Goal: Information Seeking & Learning: Find contact information

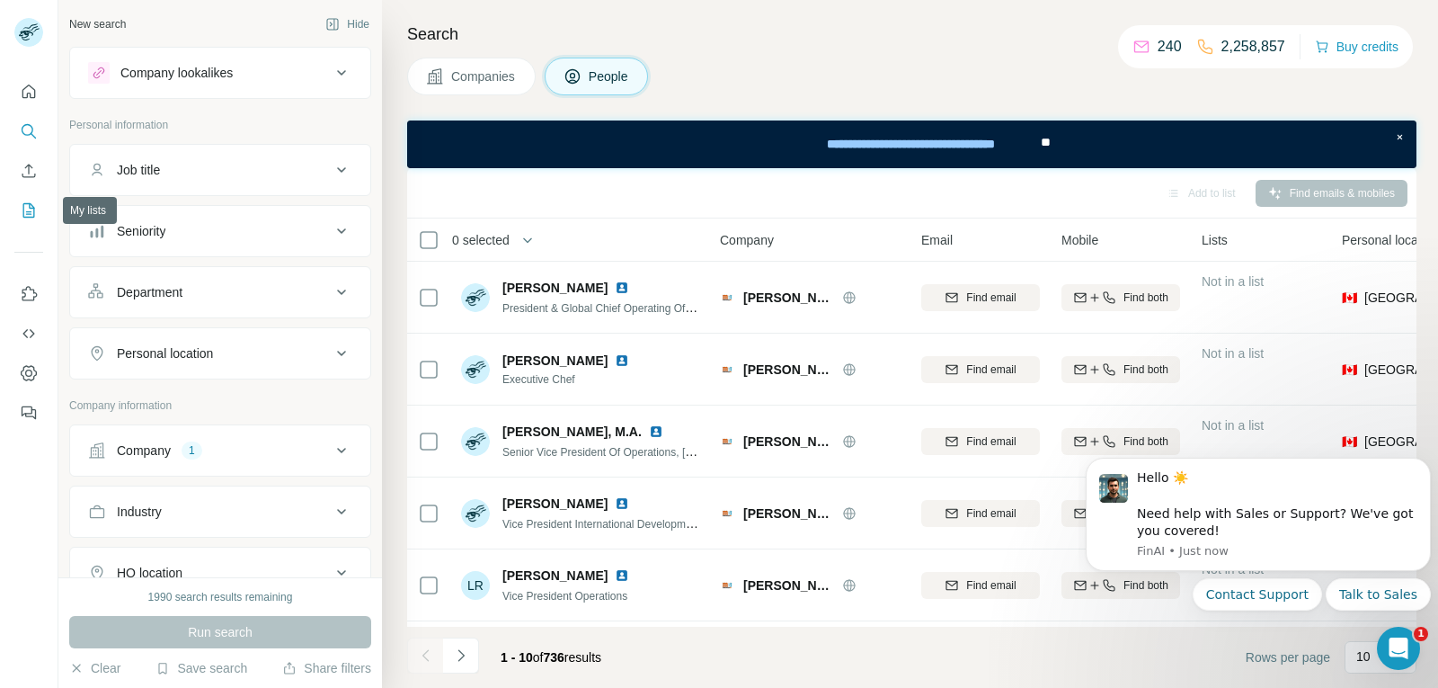
click at [27, 212] on icon "My lists" at bounding box center [29, 210] width 18 height 18
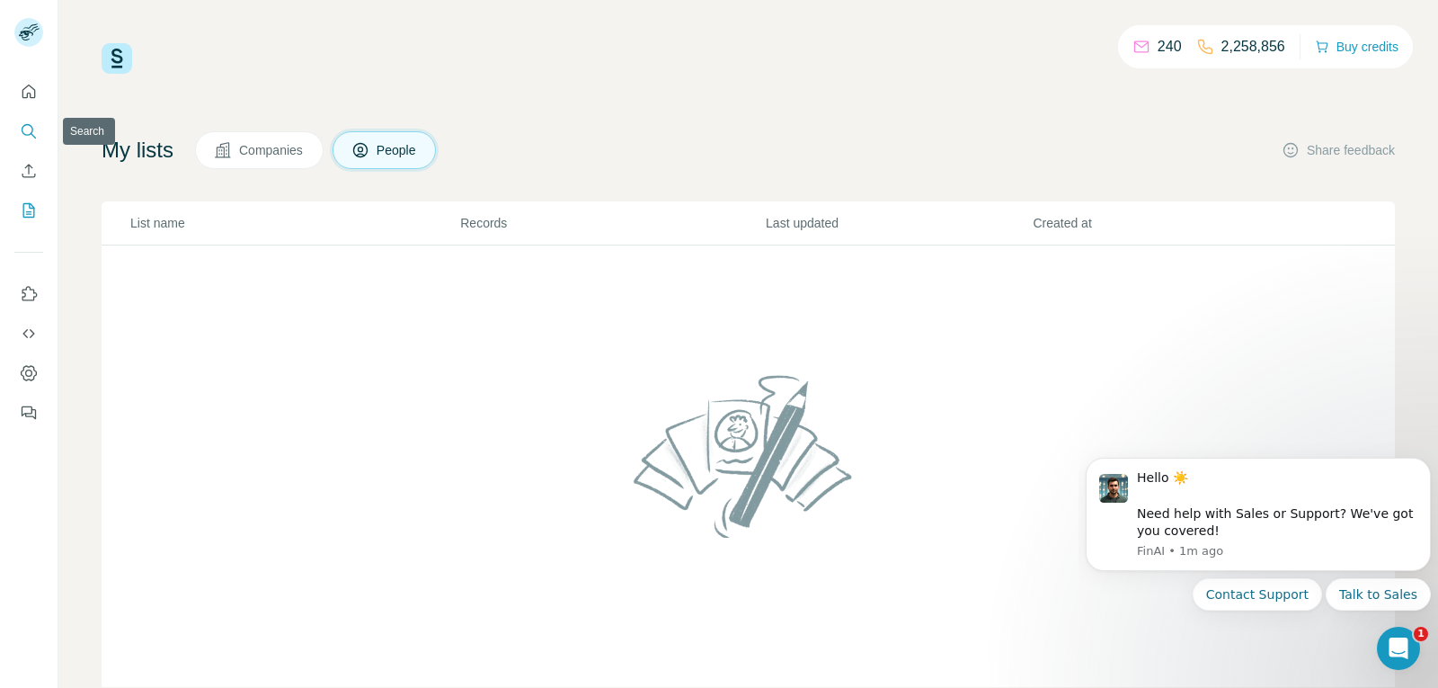
click at [37, 131] on icon "Search" at bounding box center [29, 131] width 18 height 18
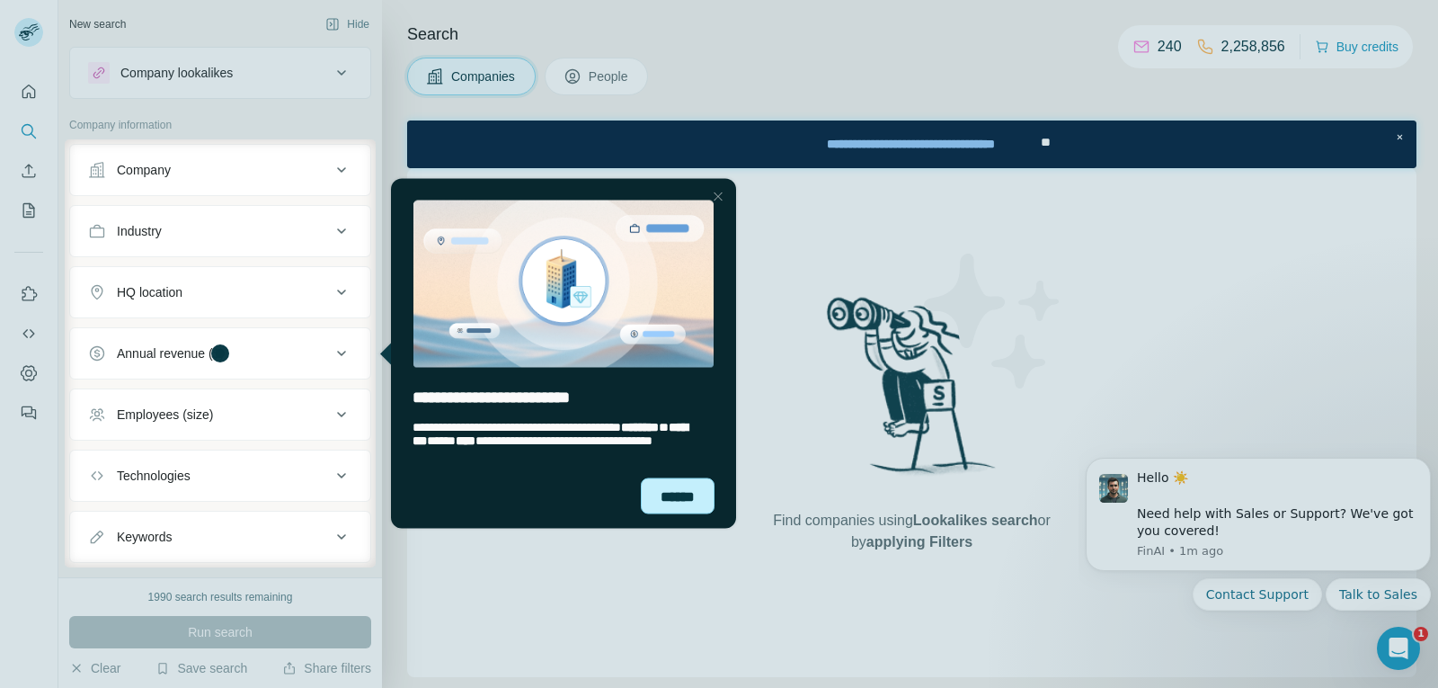
drag, startPoint x: 697, startPoint y: 495, endPoint x: 1071, endPoint y: 671, distance: 413.8
click at [697, 495] on div "******" at bounding box center [678, 495] width 74 height 36
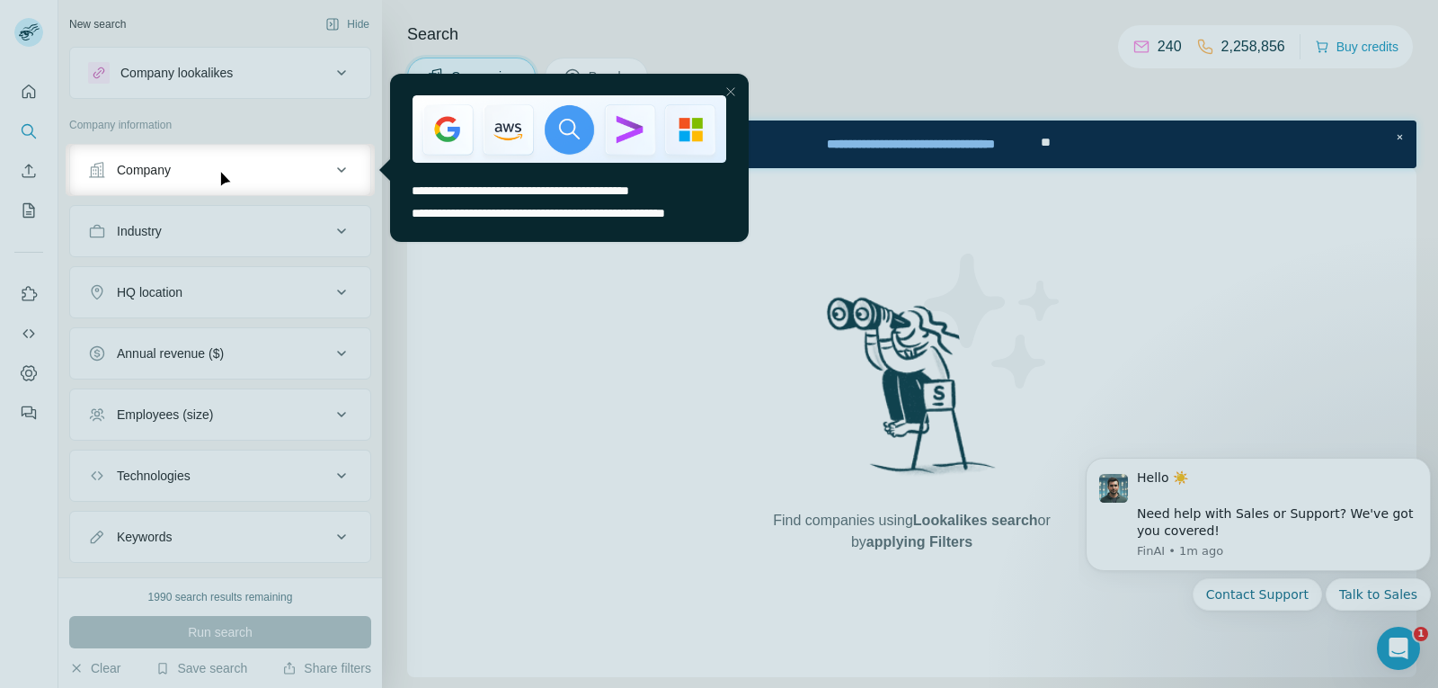
click at [733, 90] on div "Close Step" at bounding box center [731, 92] width 22 height 22
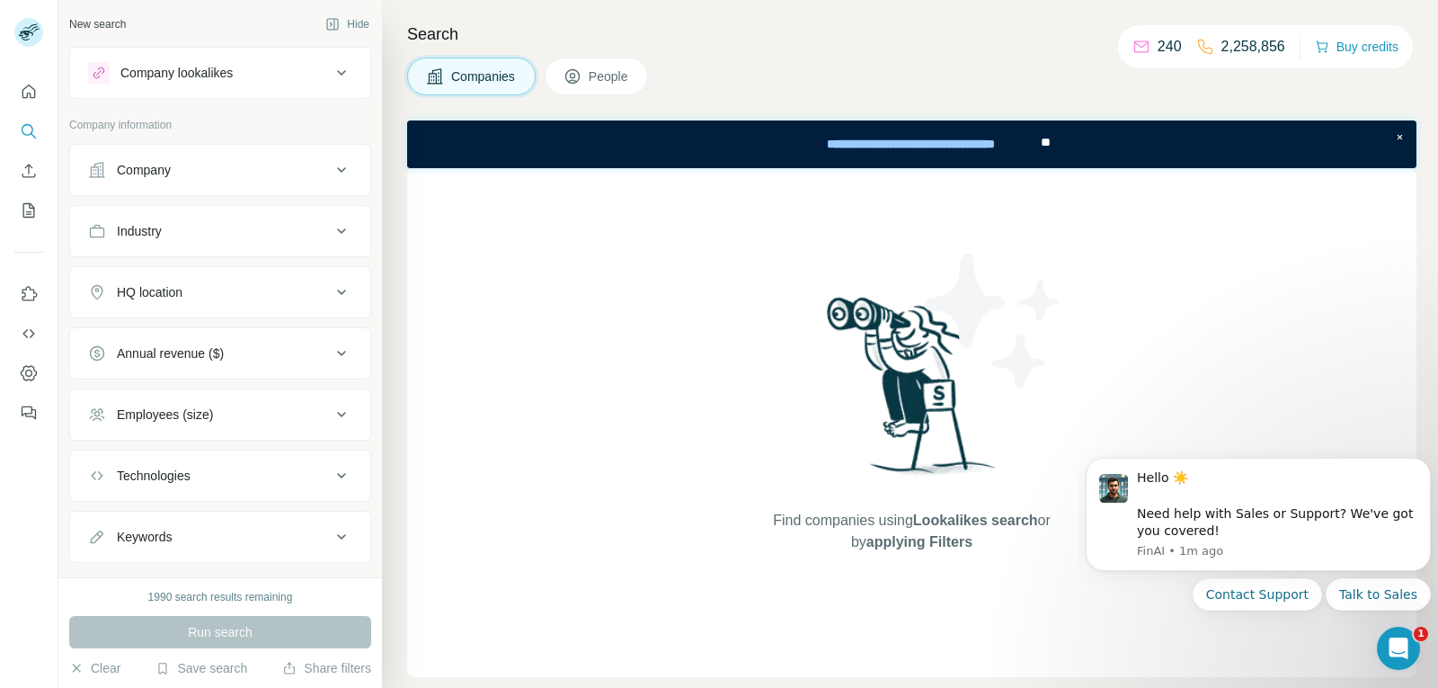
click at [341, 171] on icon at bounding box center [341, 169] width 9 height 5
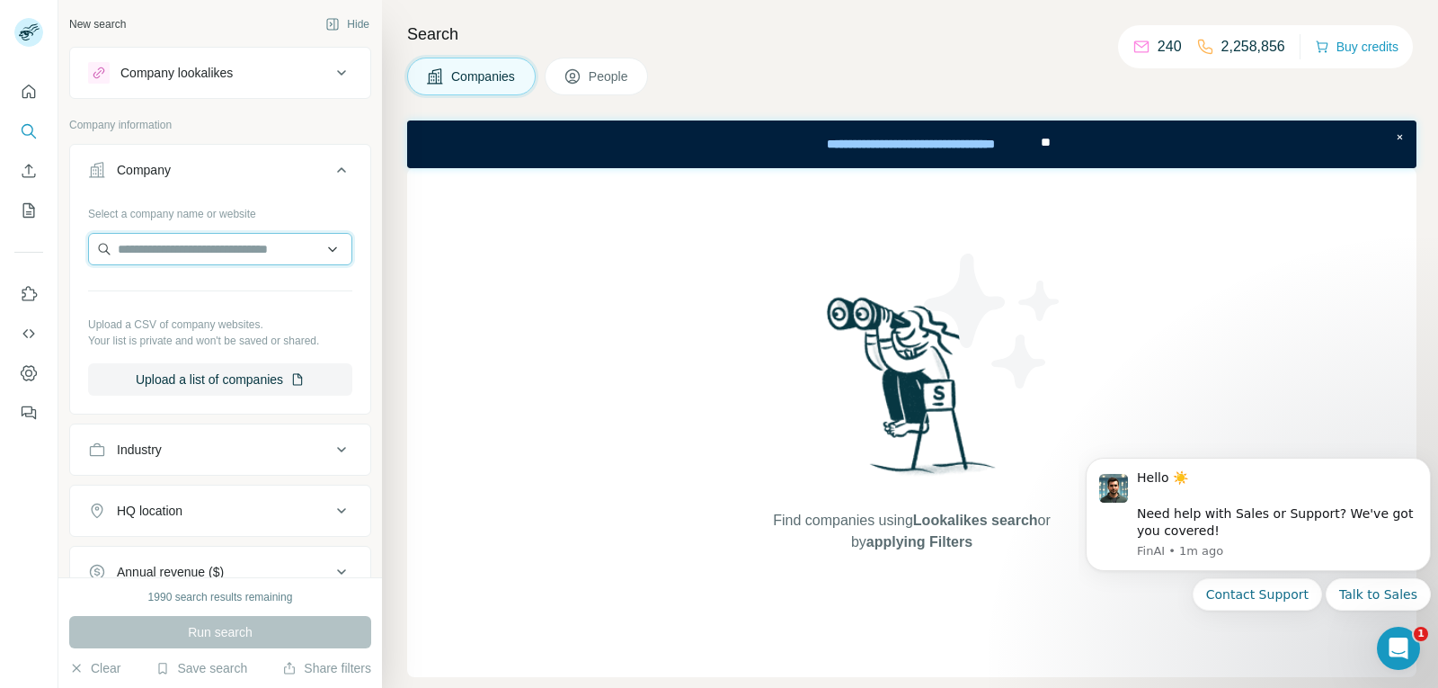
click at [254, 245] on input "text" at bounding box center [220, 249] width 264 height 32
click at [156, 252] on input "text" at bounding box center [220, 249] width 264 height 32
paste input "**********"
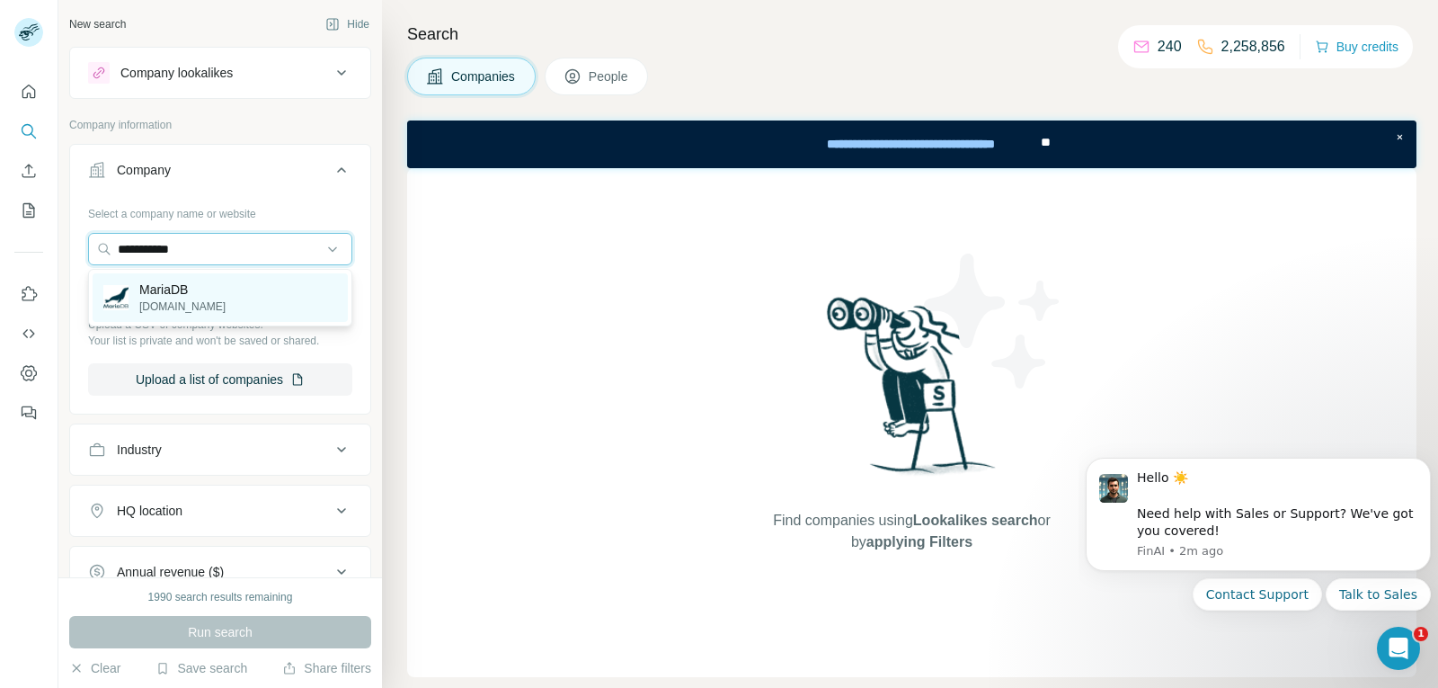
type input "**********"
click at [200, 294] on p "MariaDB" at bounding box center [182, 289] width 86 height 18
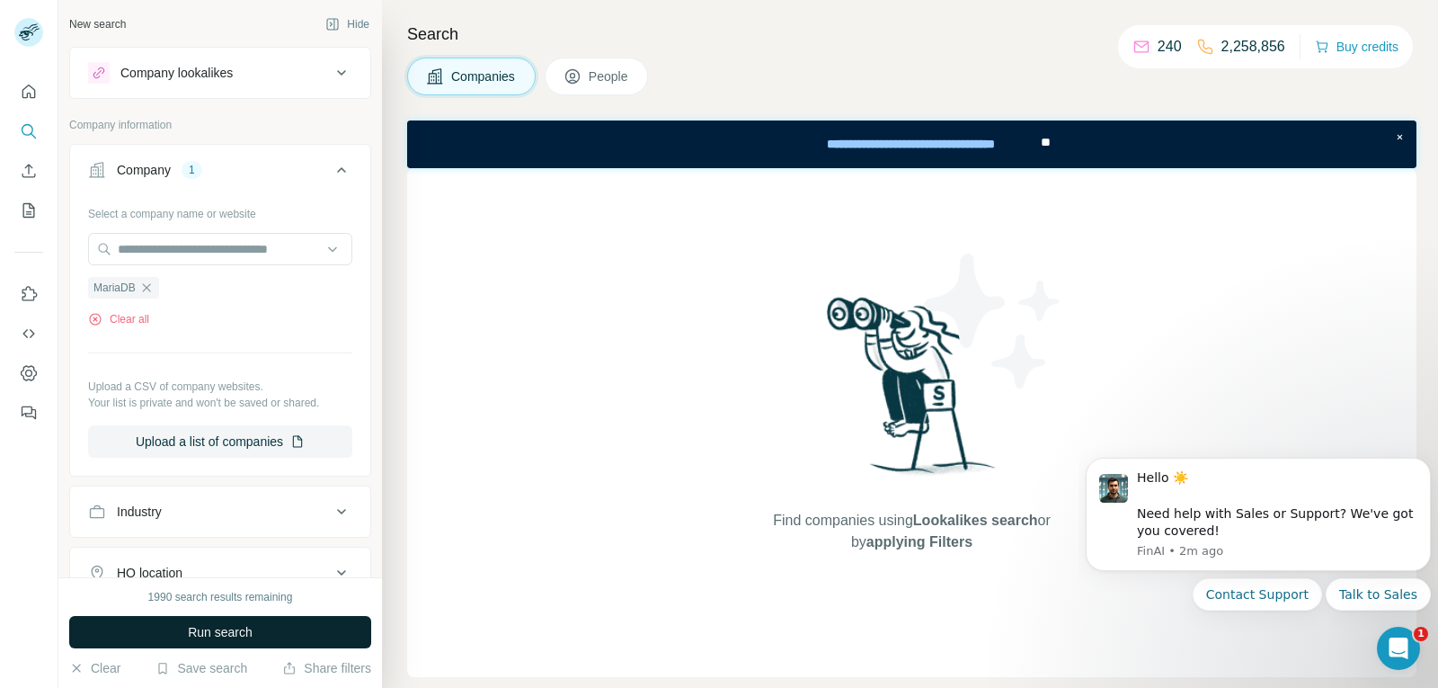
click at [222, 639] on span "Run search" at bounding box center [220, 632] width 65 height 18
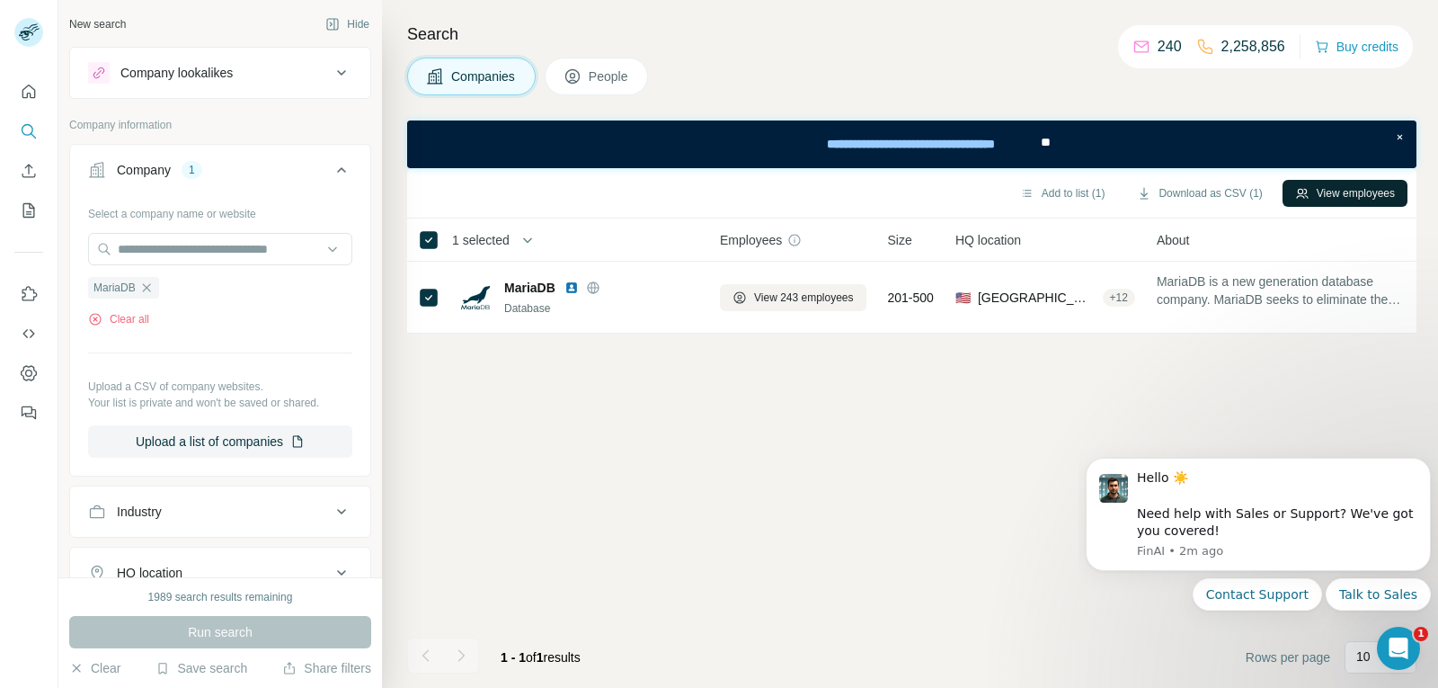
click at [1366, 191] on button "View employees" at bounding box center [1345, 193] width 125 height 27
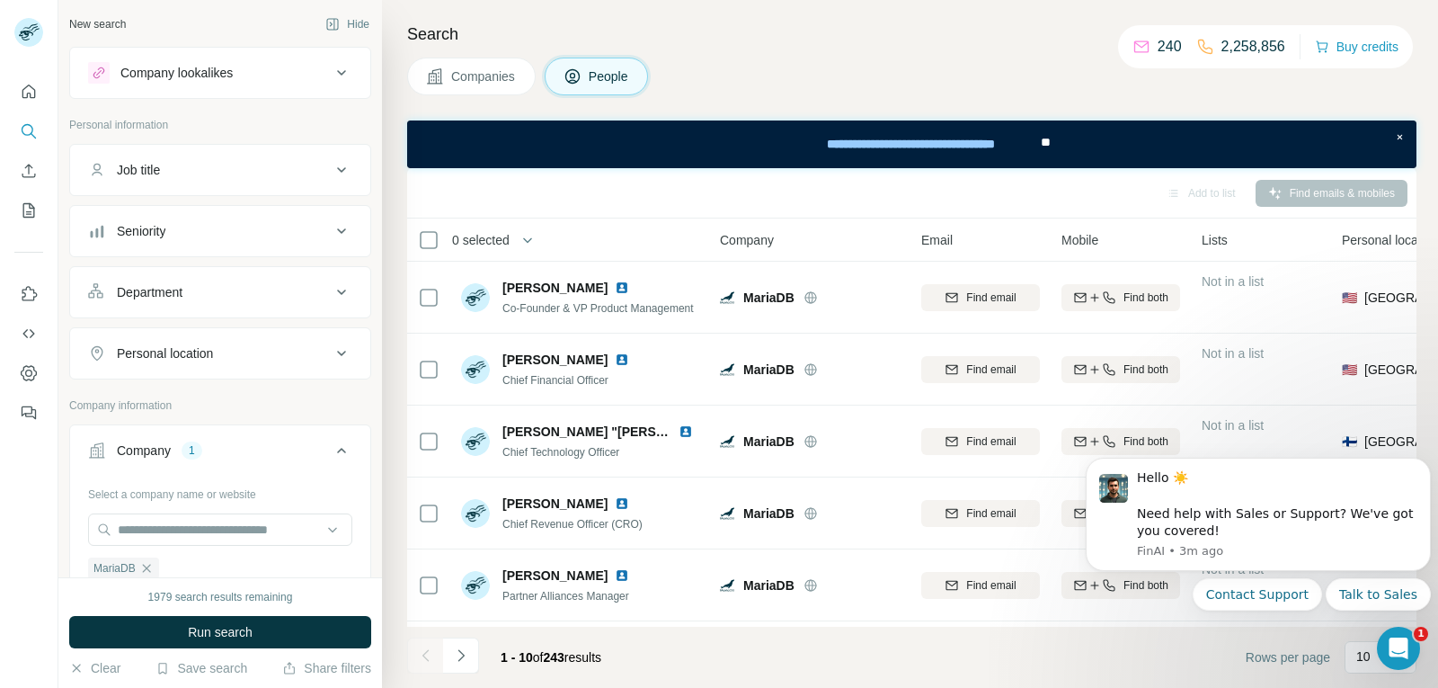
click at [573, 79] on icon at bounding box center [572, 78] width 9 height 10
drag, startPoint x: 1218, startPoint y: 42, endPoint x: 1287, endPoint y: 43, distance: 69.2
click at [1287, 43] on div "240 2,258,856 Buy credits" at bounding box center [1265, 46] width 295 height 43
click at [916, 75] on div "Companies People" at bounding box center [911, 77] width 1009 height 38
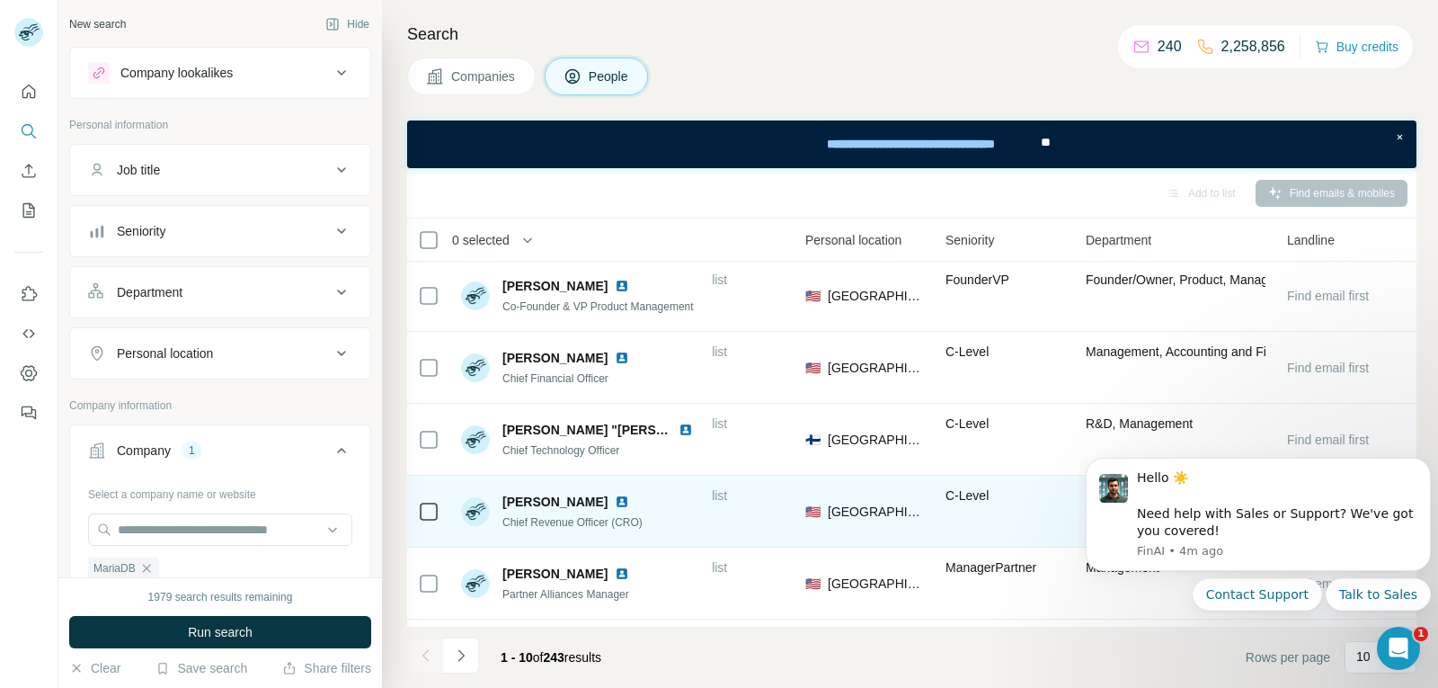
scroll to position [0, 537]
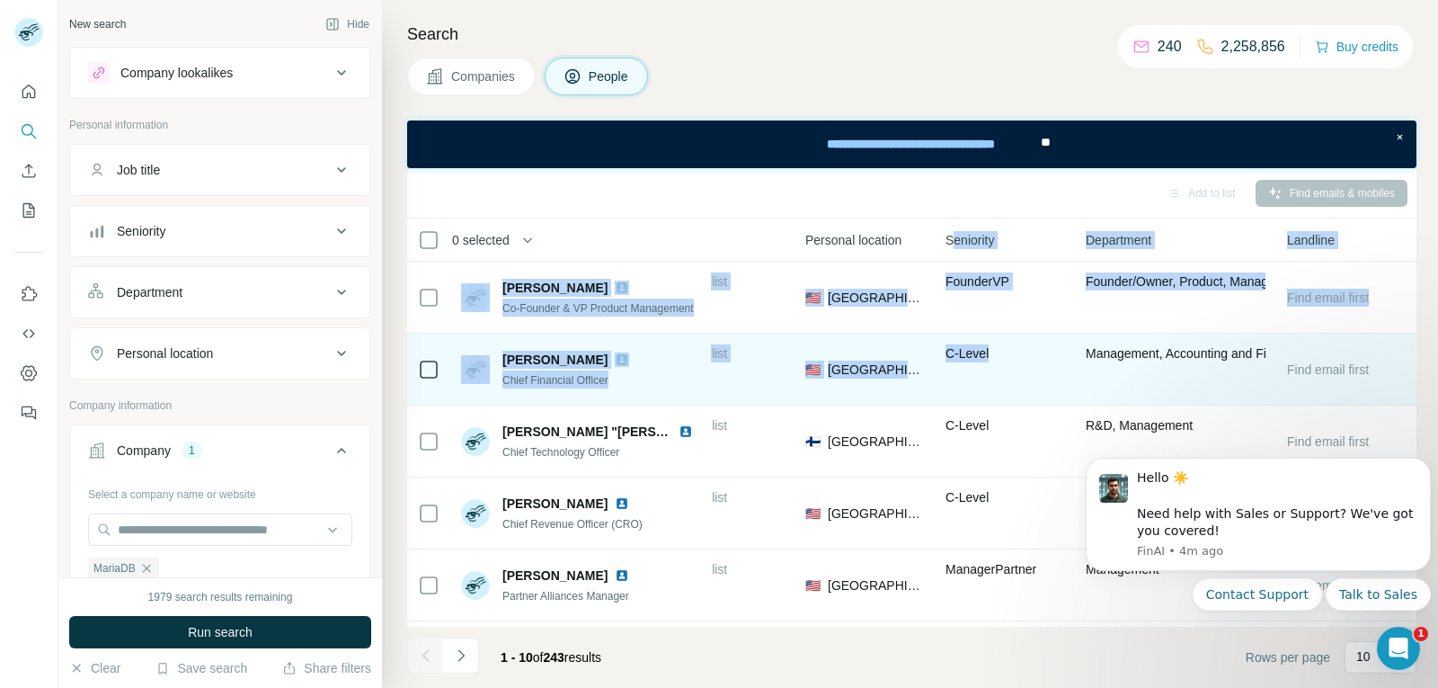
drag, startPoint x: 952, startPoint y: 240, endPoint x: 985, endPoint y: 379, distance: 143.2
click at [985, 378] on table "0 selected People Company Email Mobile Lists Personal location Seniority Depart…" at bounding box center [644, 599] width 1546 height 762
click at [950, 355] on span "C-Level" at bounding box center [967, 353] width 43 height 14
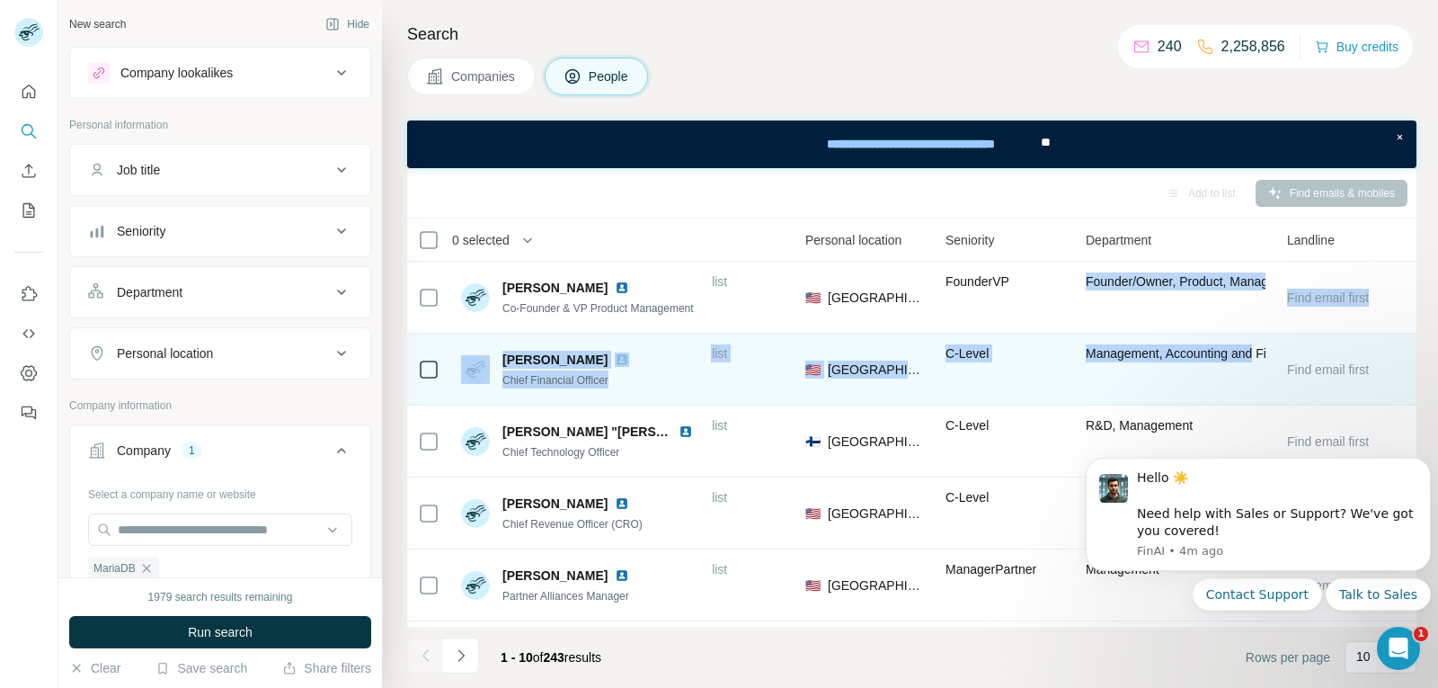
drag, startPoint x: 1147, startPoint y: 281, endPoint x: 1251, endPoint y: 363, distance: 132.5
click at [0, 0] on tbody "[PERSON_NAME] Co-Founder & VP Product Management MariaDB Find email Find both N…" at bounding box center [0, 0] width 0 height 0
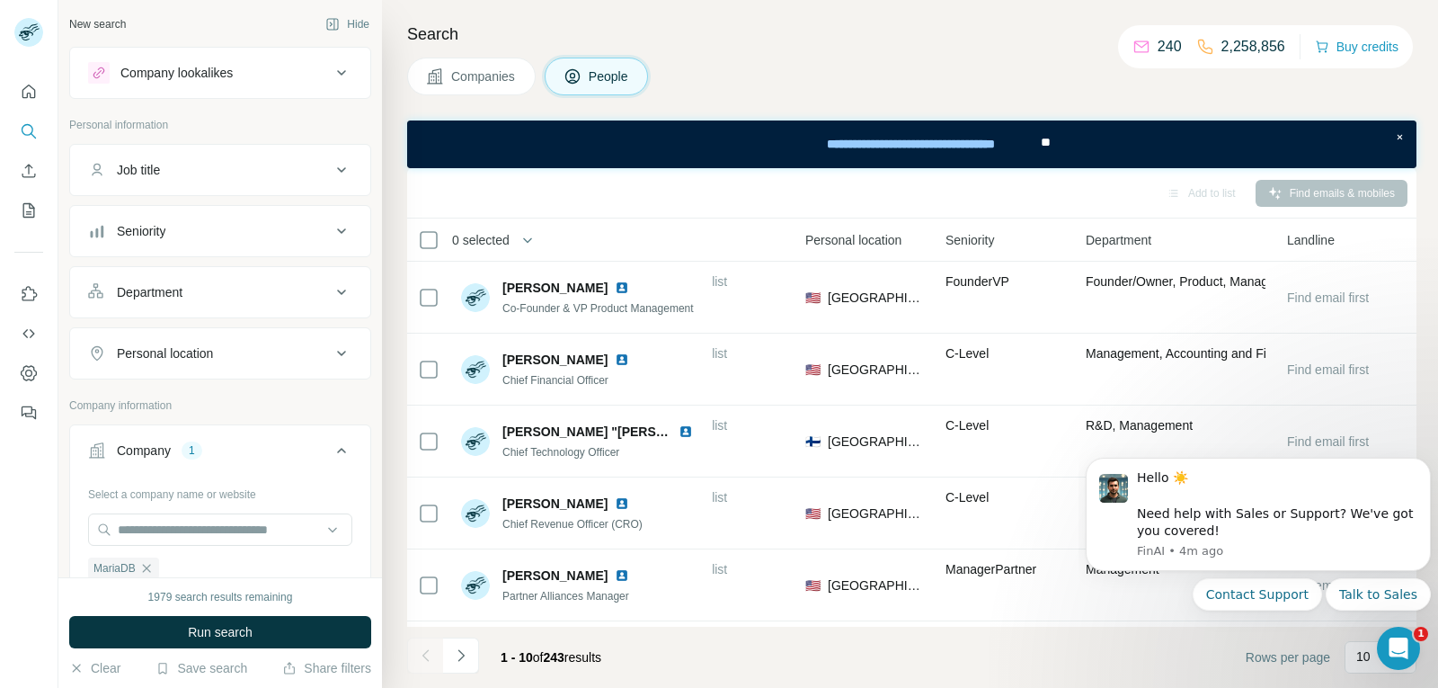
click at [723, 218] on th "Lists" at bounding box center [724, 239] width 140 height 43
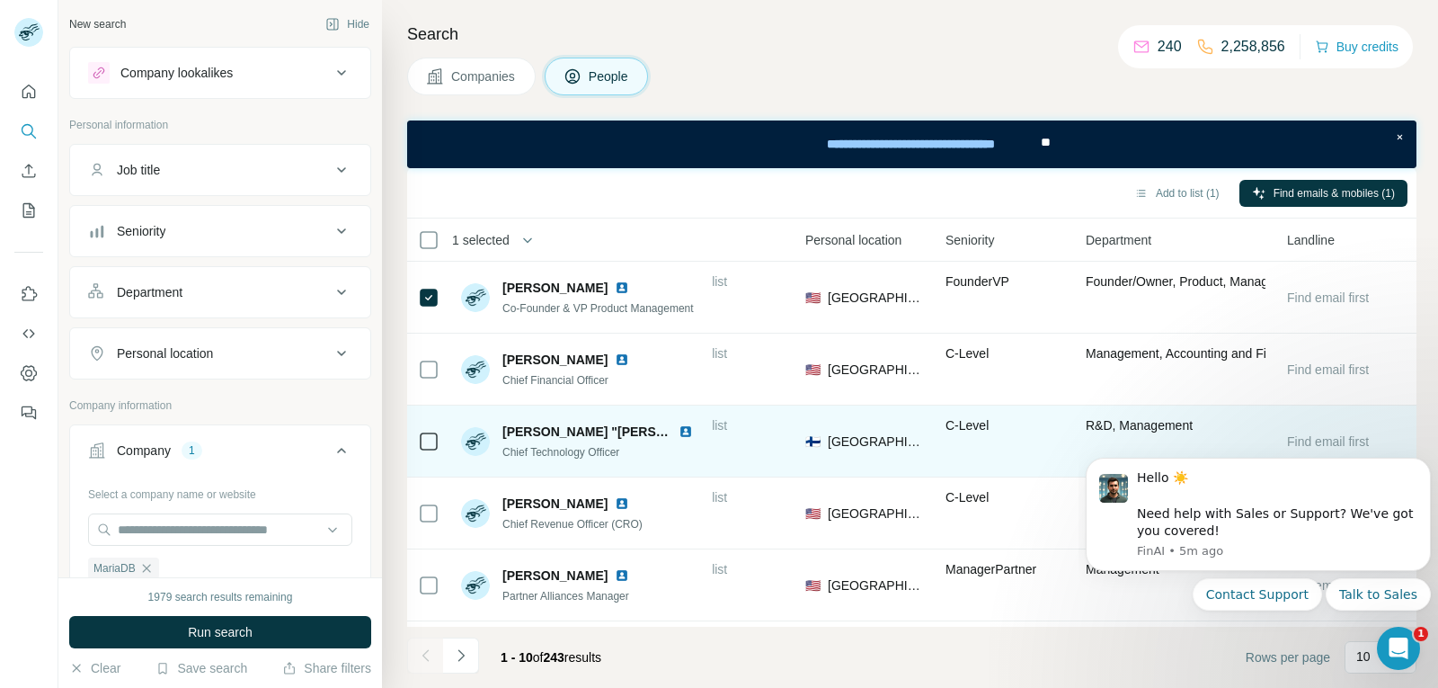
click at [442, 438] on td at bounding box center [428, 441] width 43 height 72
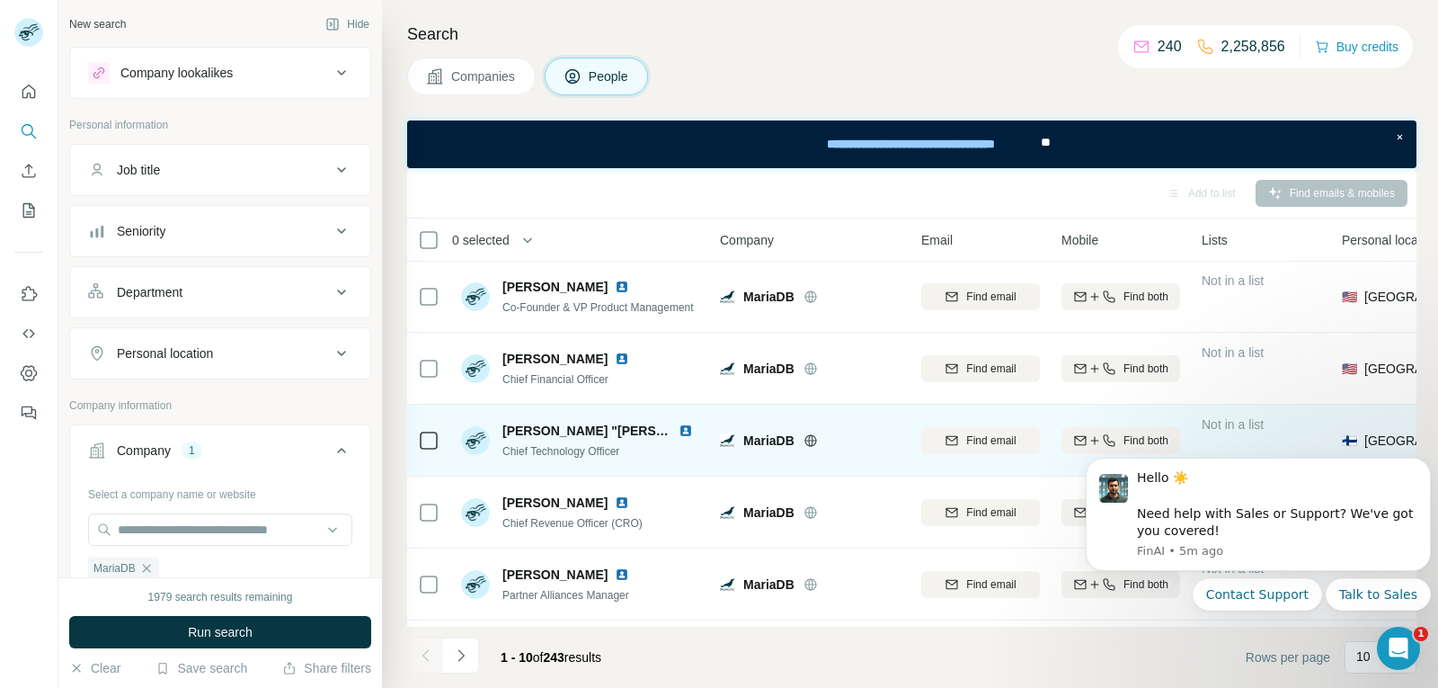
scroll to position [0, 0]
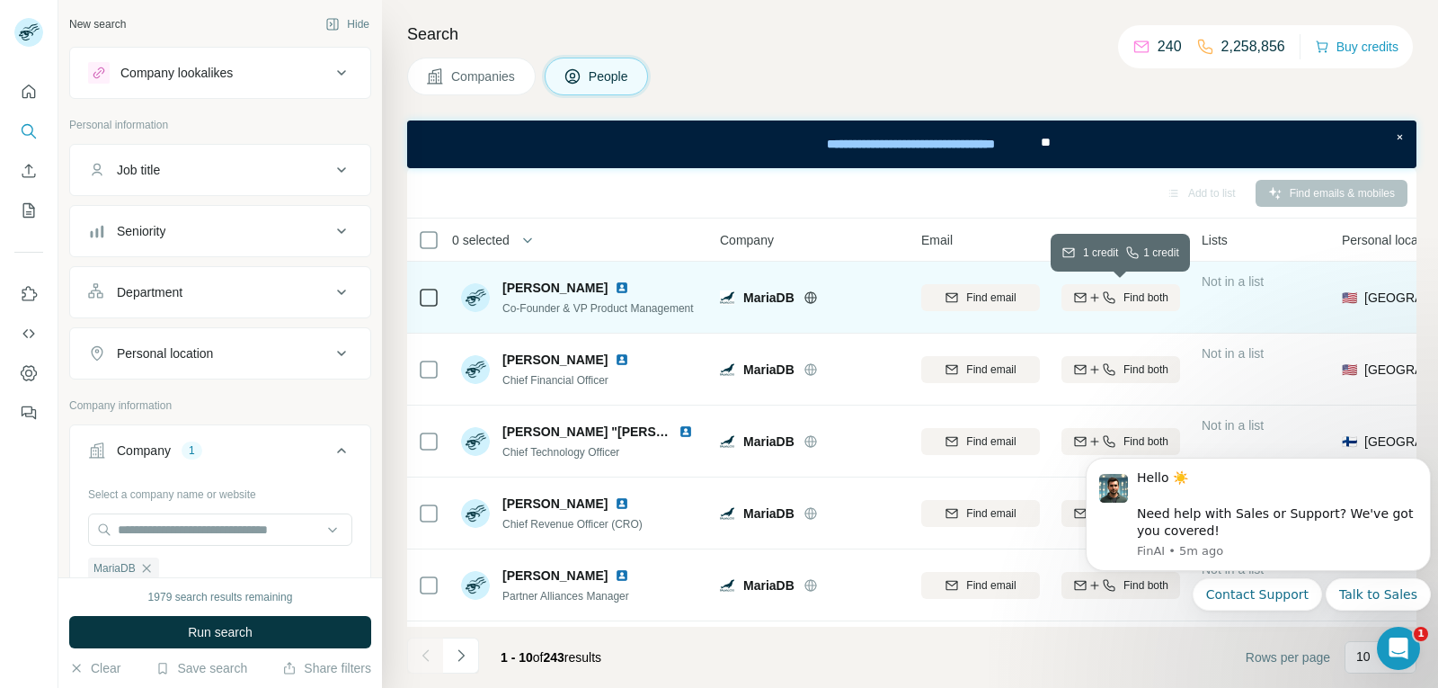
click at [1102, 297] on icon "button" at bounding box center [1109, 297] width 14 height 14
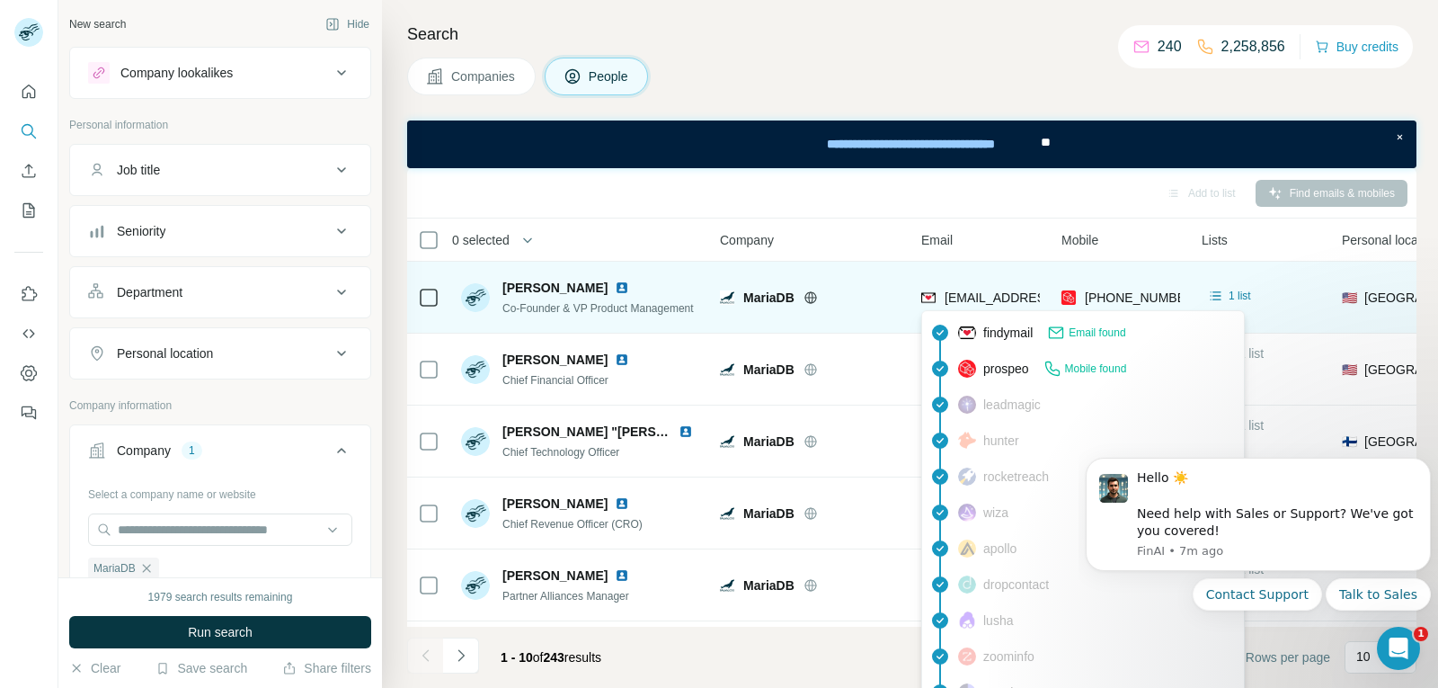
click at [969, 299] on span "[EMAIL_ADDRESS][DOMAIN_NAME]" at bounding box center [1051, 297] width 213 height 14
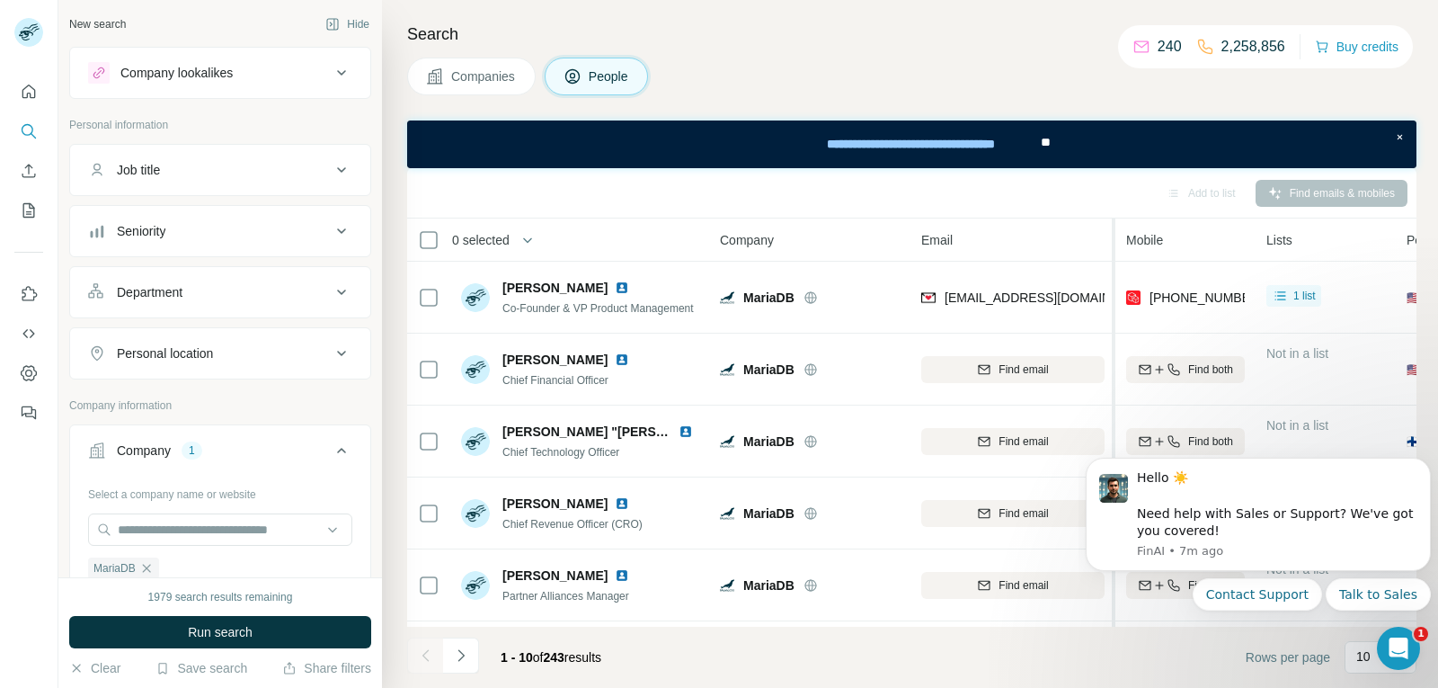
drag, startPoint x: 1049, startPoint y: 229, endPoint x: 1116, endPoint y: 239, distance: 67.2
click at [0, 0] on tr "0 selected People Company Email Mobile Lists Personal location Seniority Depart…" at bounding box center [0, 0] width 0 height 0
click at [33, 211] on icon "My lists" at bounding box center [29, 210] width 12 height 14
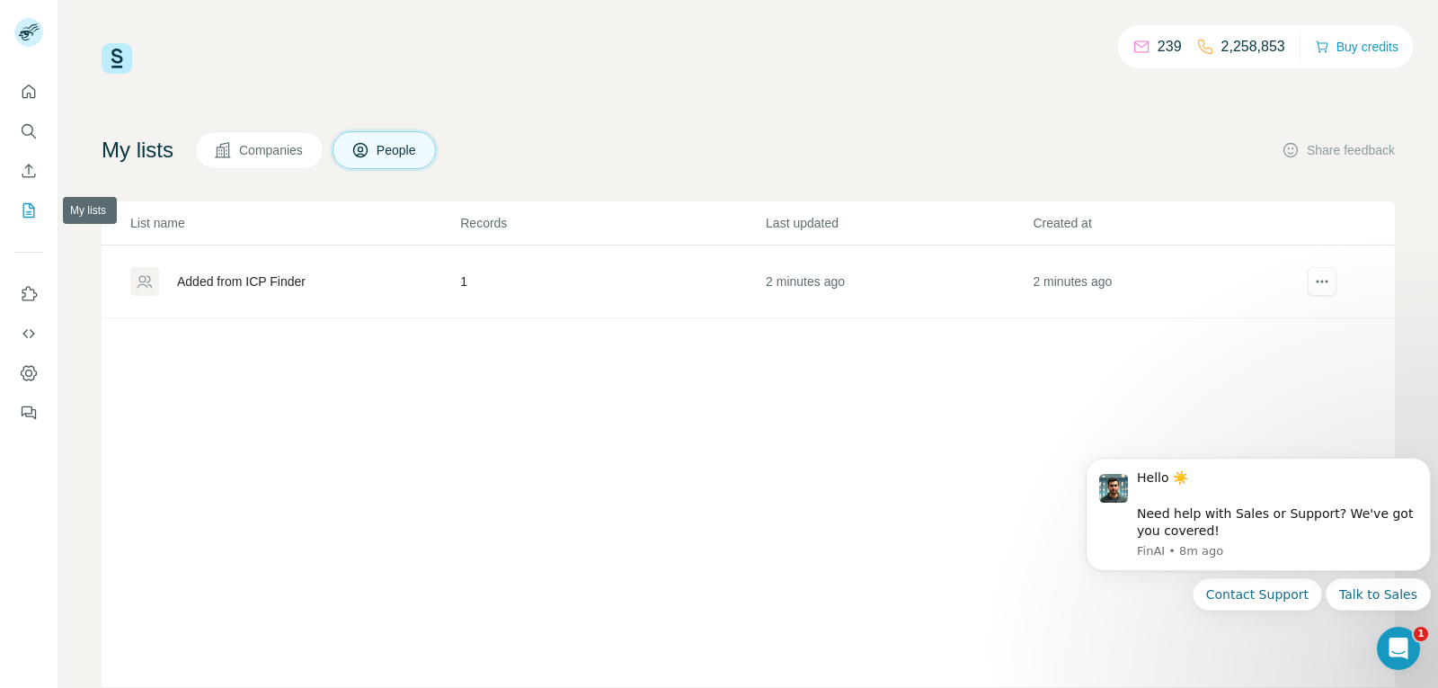
click at [208, 282] on div "Added from ICP Finder" at bounding box center [241, 281] width 129 height 18
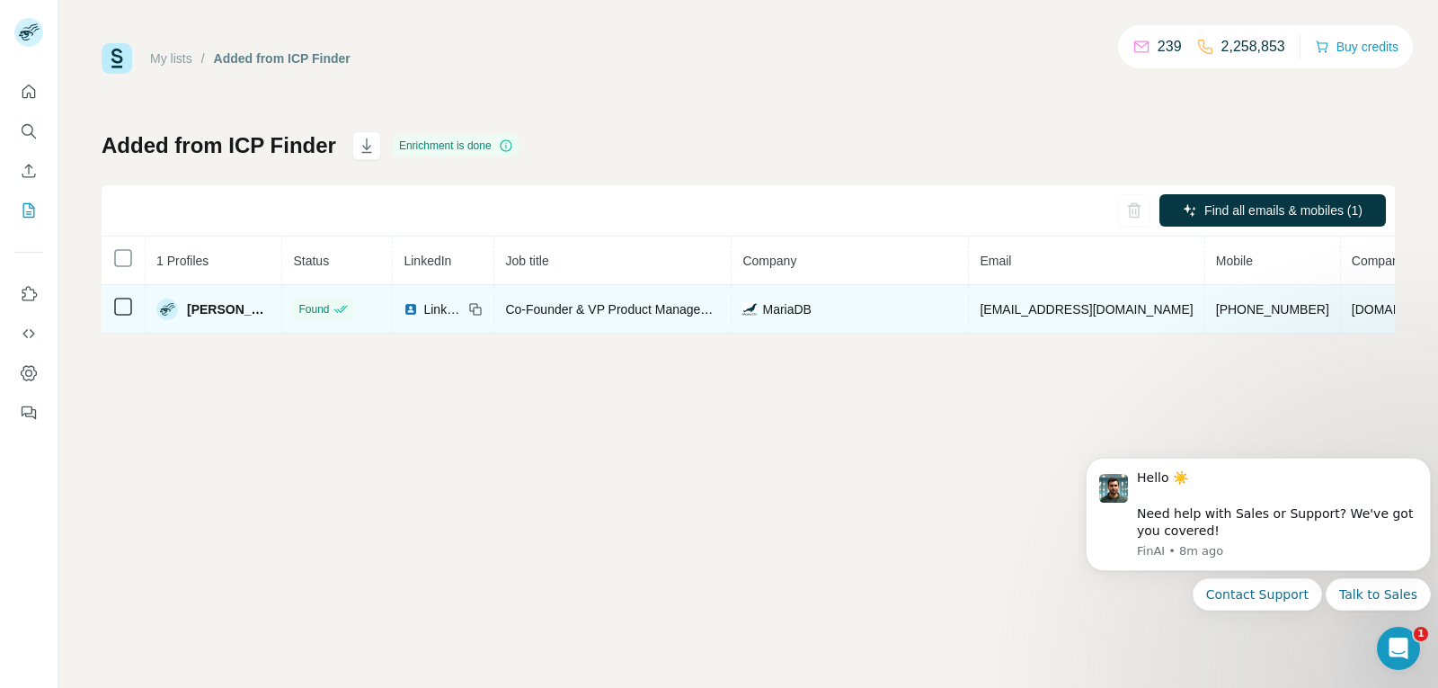
click at [423, 313] on span "LinkedIn" at bounding box center [443, 309] width 40 height 18
